Goal: Task Accomplishment & Management: Manage account settings

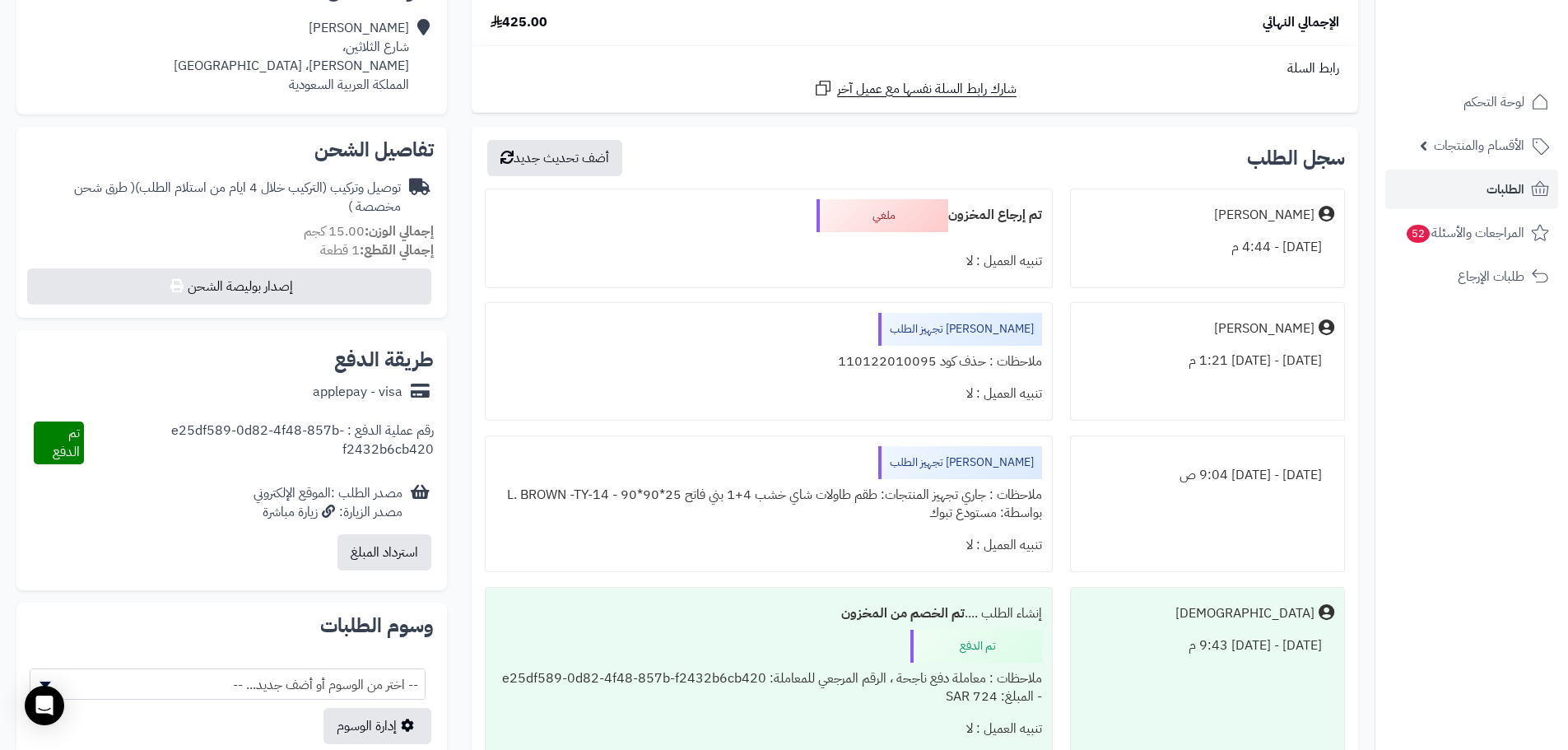
scroll to position [164, 0]
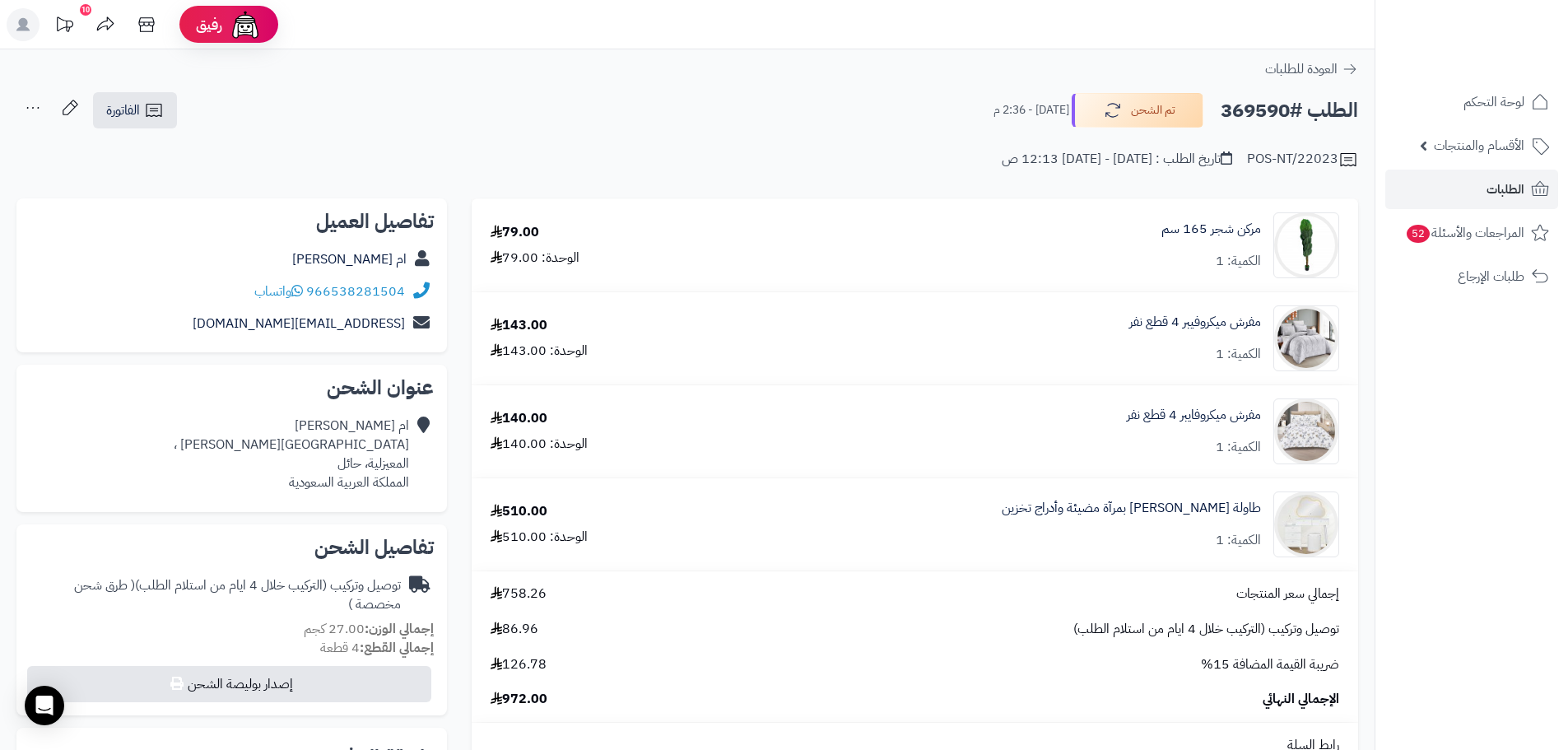
click at [1247, 104] on h2 "الطلب #369590" at bounding box center [1289, 110] width 138 height 34
copy h2 "369590"
click at [1482, 199] on link "الطلبات" at bounding box center [1471, 189] width 172 height 39
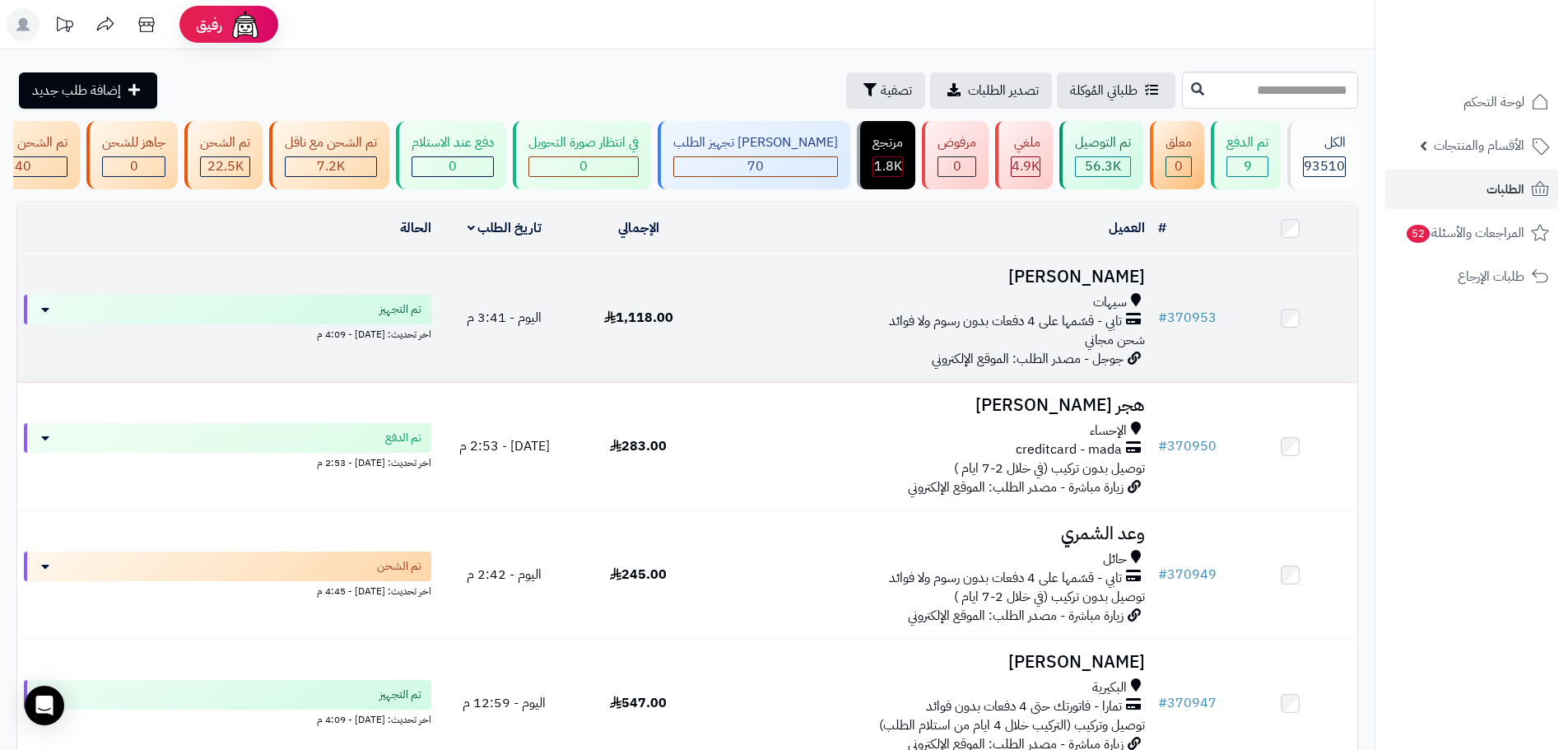
click at [792, 312] on div "سيهات" at bounding box center [928, 303] width 433 height 19
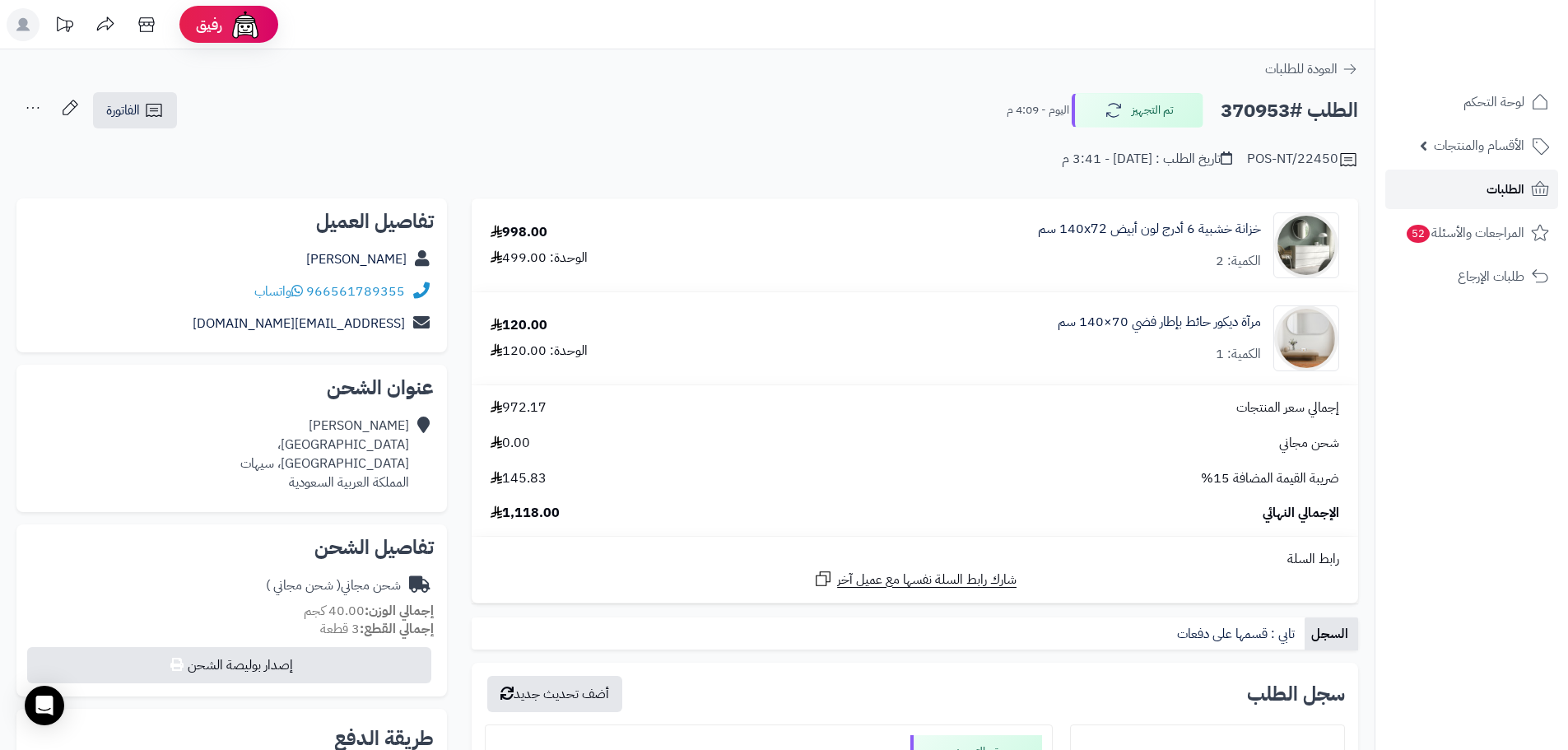
click at [1511, 182] on span "الطلبات" at bounding box center [1506, 190] width 38 height 23
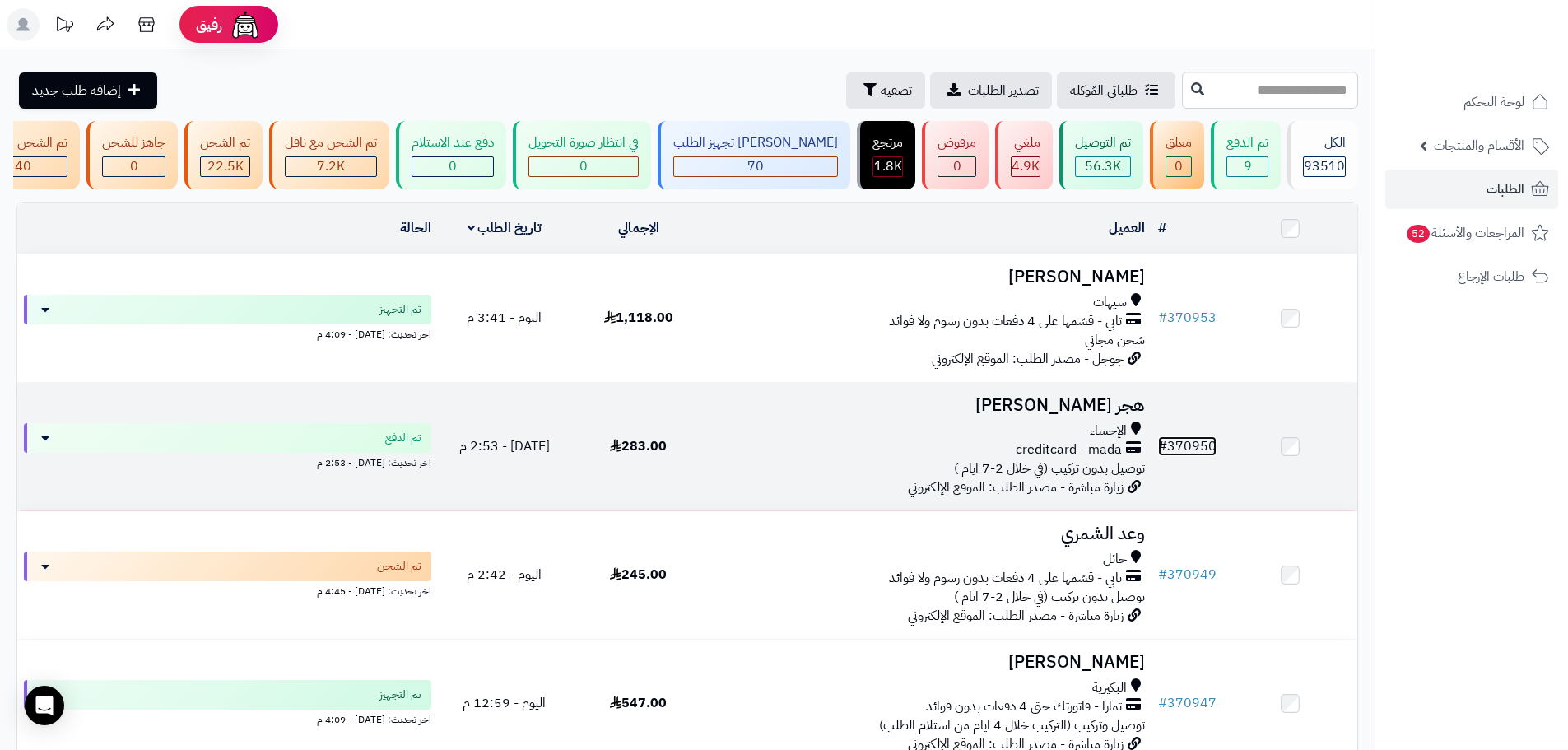
click at [1187, 456] on link "# 370950" at bounding box center [1187, 445] width 58 height 20
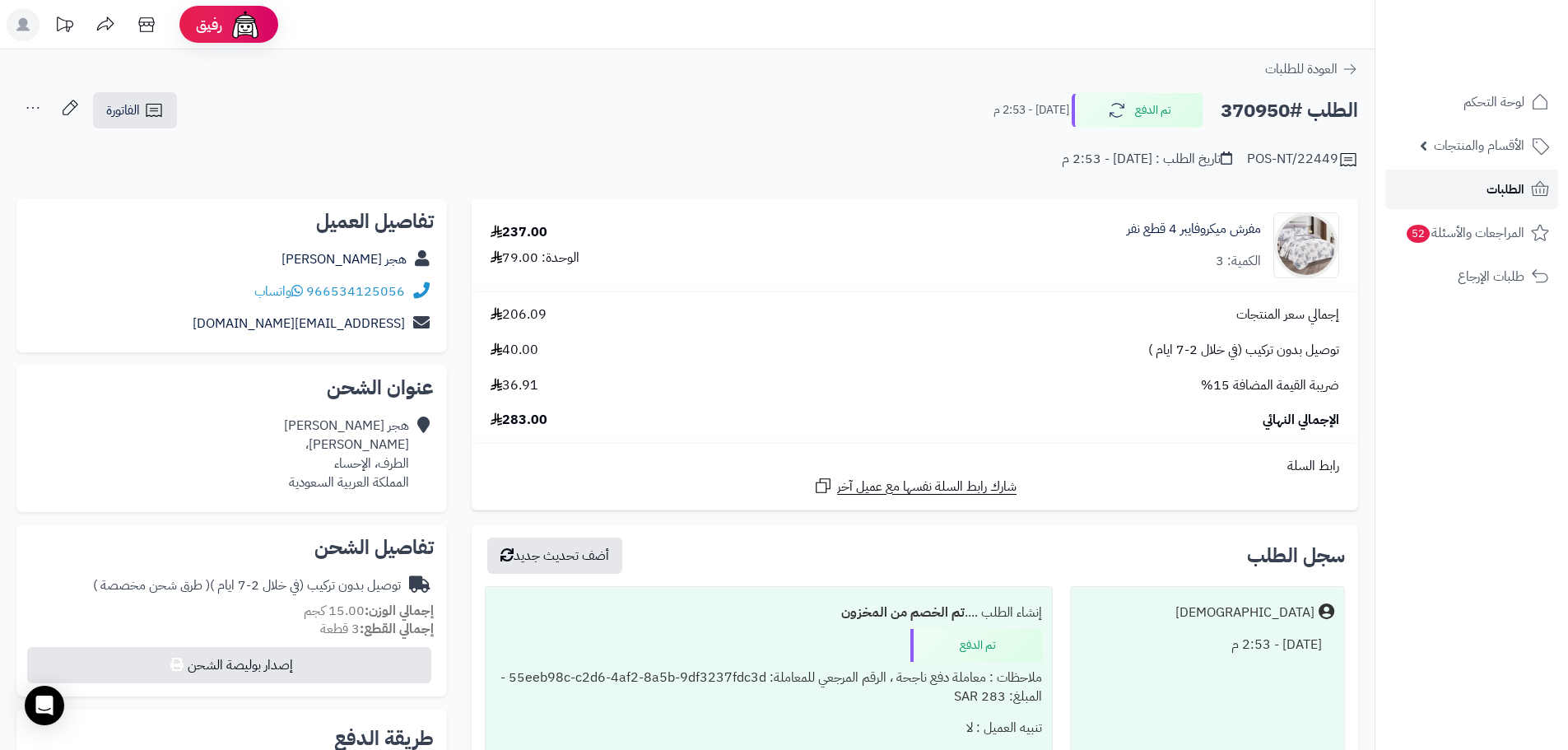
click at [1506, 182] on span "الطلبات" at bounding box center [1506, 190] width 38 height 23
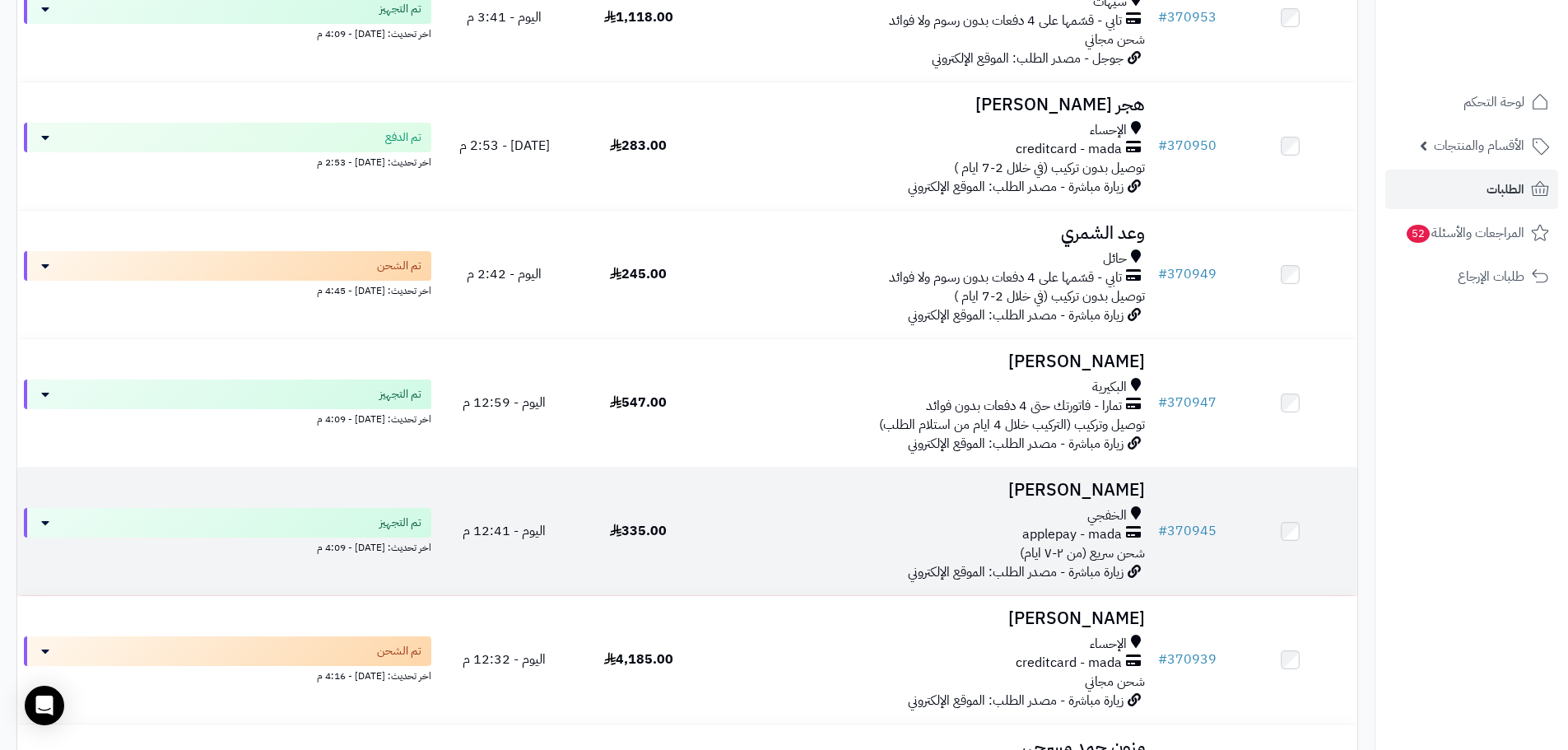
scroll to position [330, 0]
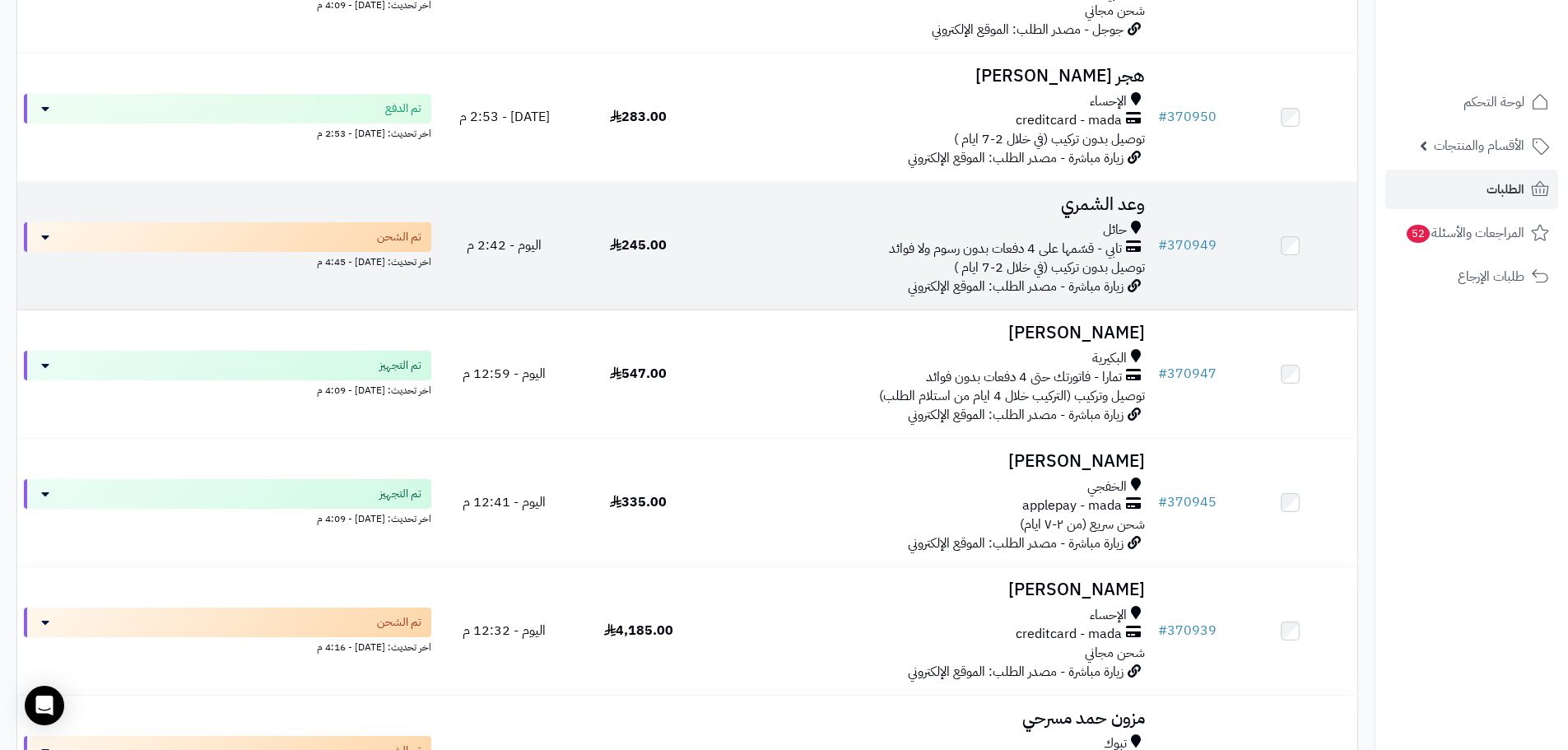
click at [826, 291] on td "وعد الشمري حائل تابي - قسّمها على 4 دفعات بدون رسوم ولا فوائد توصيل بدون تركيب …" at bounding box center [928, 245] width 446 height 127
click at [819, 278] on div "حائل تابي - قسّمها على 4 دفعات بدون رسوم ولا فوائد توصيل بدون تركيب (في خلال 2-…" at bounding box center [928, 248] width 433 height 57
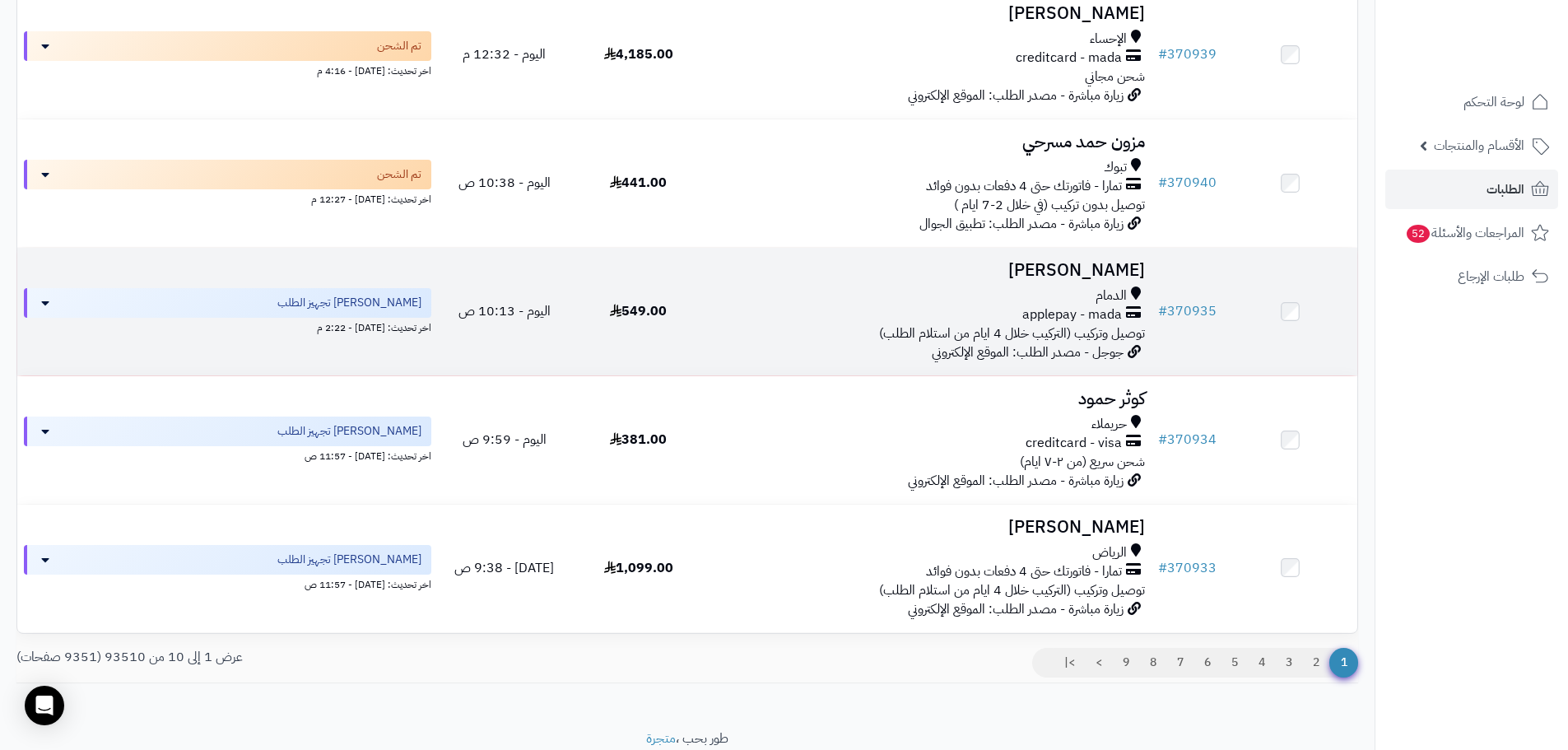
scroll to position [977, 0]
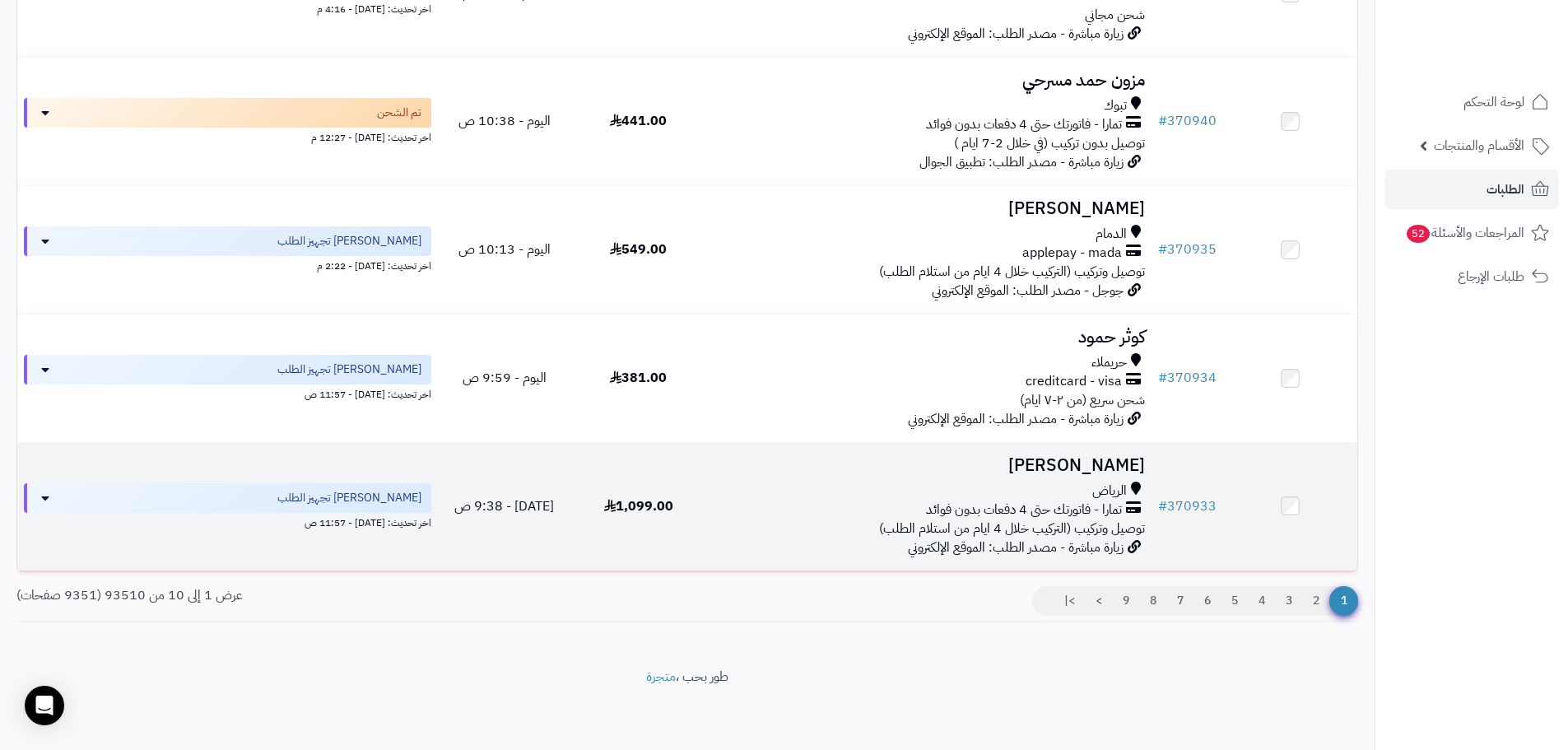
click at [831, 506] on div "تمارا - فاتورتك حتى 4 دفعات بدون فوائد" at bounding box center [928, 510] width 433 height 19
